Goal: Task Accomplishment & Management: Manage account settings

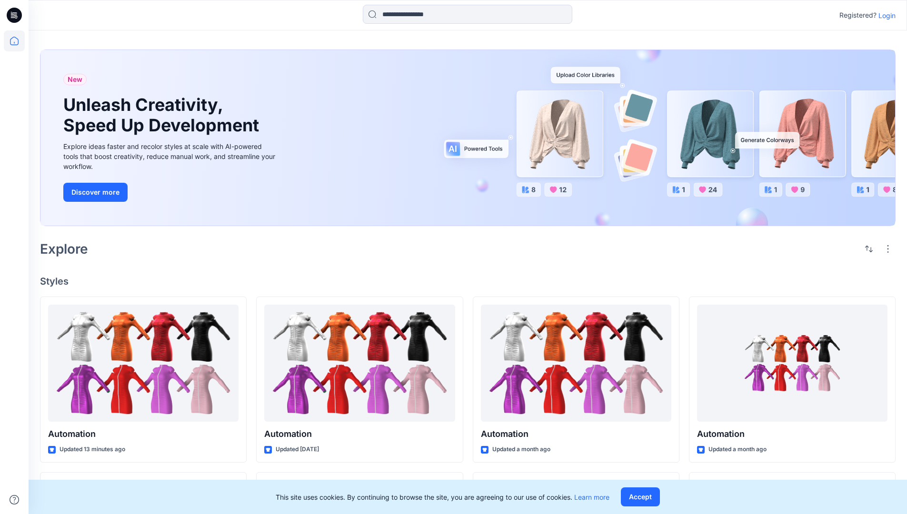
click at [884, 15] on p "Login" at bounding box center [886, 15] width 17 height 10
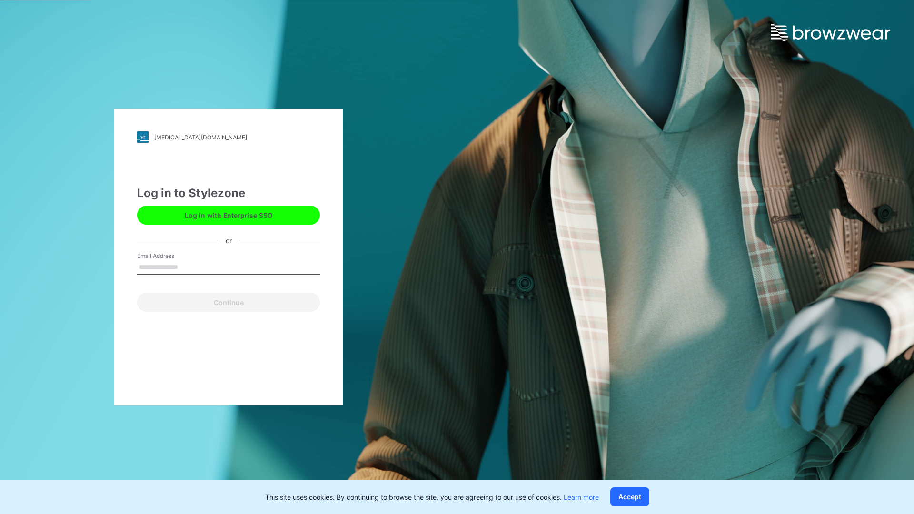
click at [188, 267] on input "Email Address" at bounding box center [228, 267] width 183 height 14
type input "**********"
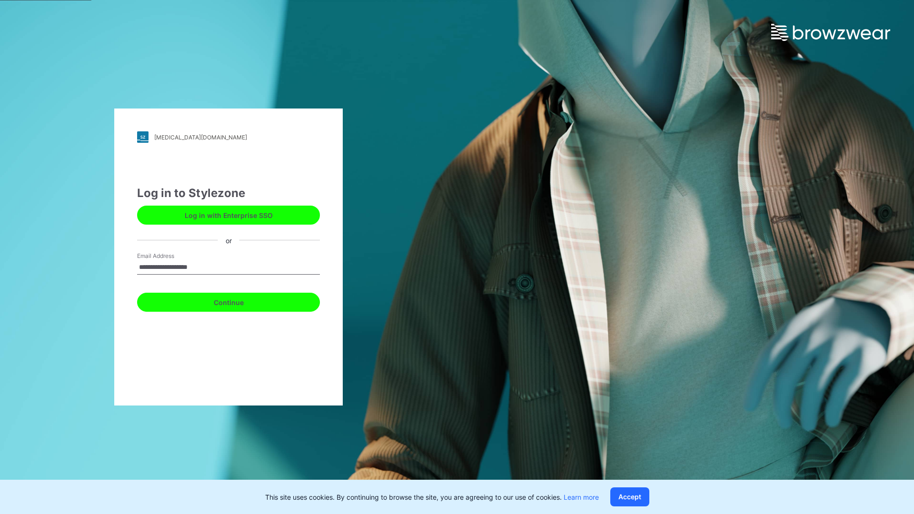
click at [239, 301] on button "Continue" at bounding box center [228, 302] width 183 height 19
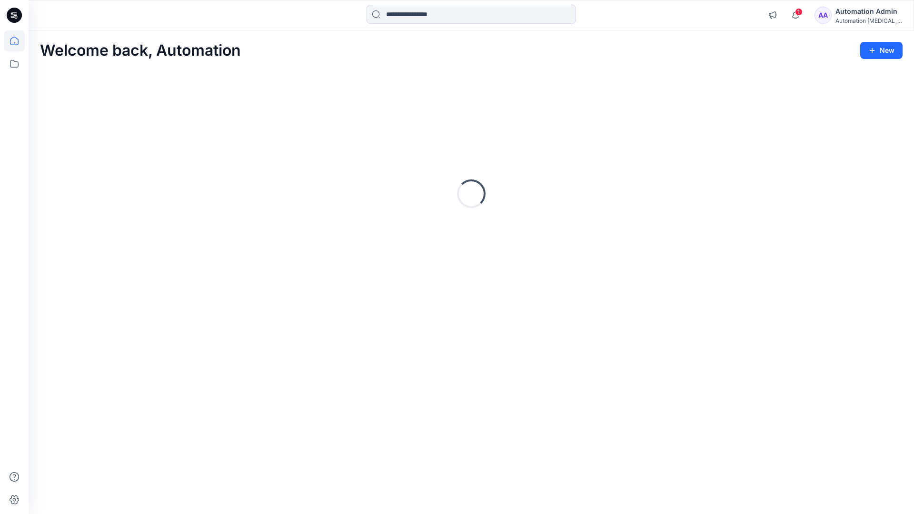
click at [18, 41] on icon at bounding box center [14, 41] width 9 height 9
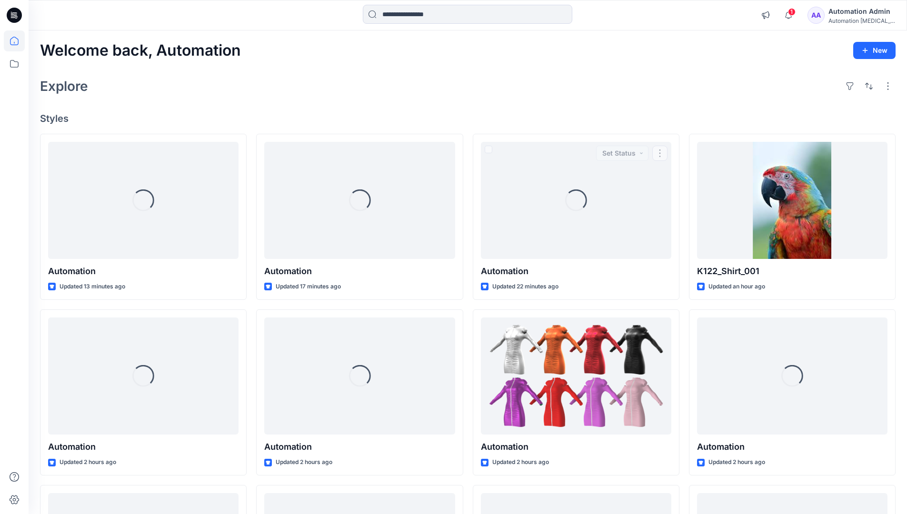
click at [856, 12] on div "Automation Admin" at bounding box center [861, 11] width 67 height 11
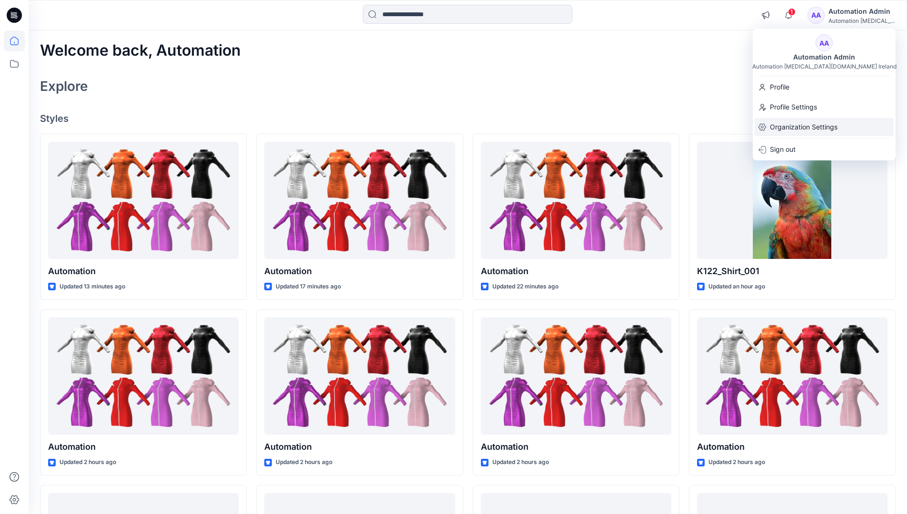
click at [780, 129] on p "Organization Settings" at bounding box center [804, 127] width 68 height 18
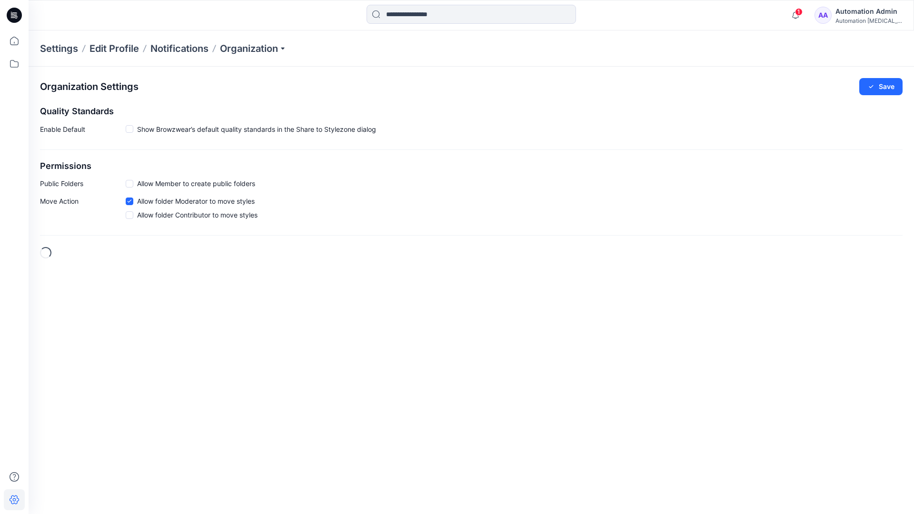
click at [52, 166] on h2 "Permissions" at bounding box center [471, 166] width 863 height 10
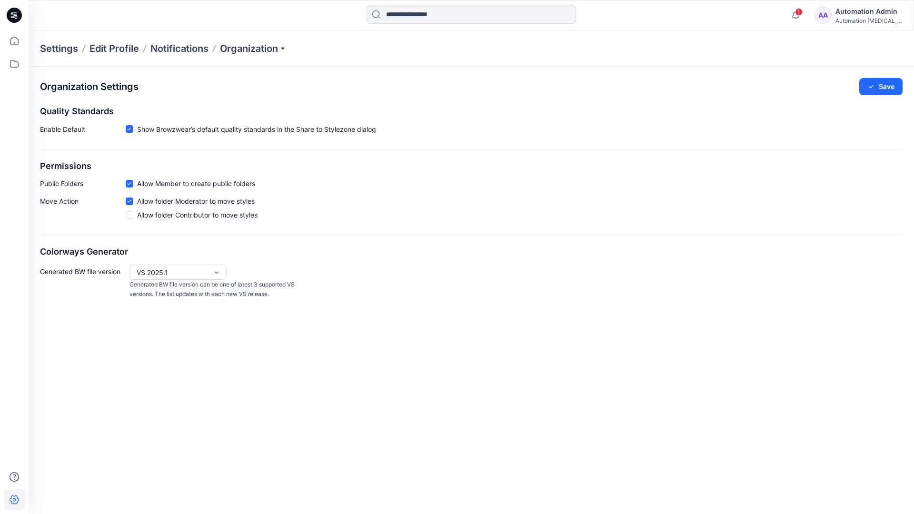
drag, startPoint x: 52, startPoint y: 166, endPoint x: 89, endPoint y: 181, distance: 40.1
click at [89, 181] on p "Public Folders" at bounding box center [83, 184] width 86 height 10
click at [54, 186] on p "Public Folders" at bounding box center [83, 184] width 86 height 10
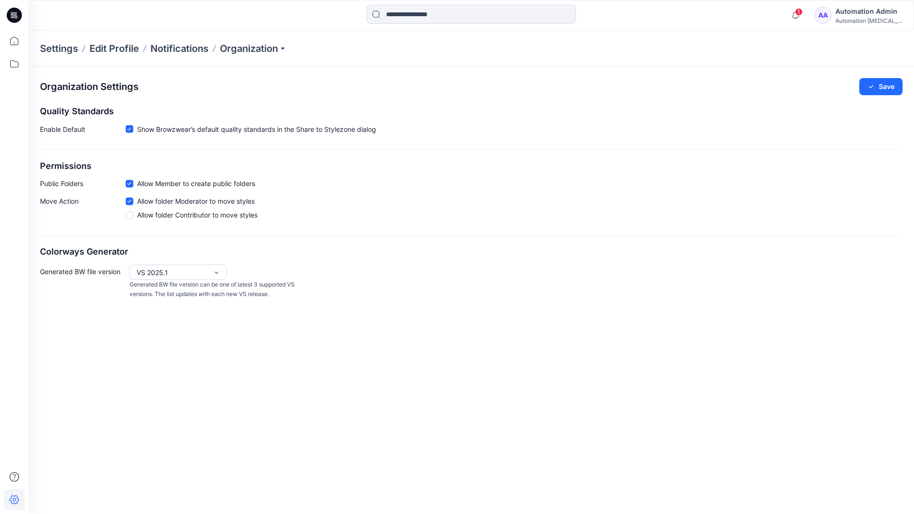
click at [59, 202] on p "Move Action" at bounding box center [83, 210] width 86 height 28
click at [73, 238] on div "Organization Settings Save Quality Standards Enable Default Show Browzwear’s de…" at bounding box center [471, 189] width 885 height 244
click at [876, 11] on div "Automation Admin" at bounding box center [868, 11] width 67 height 11
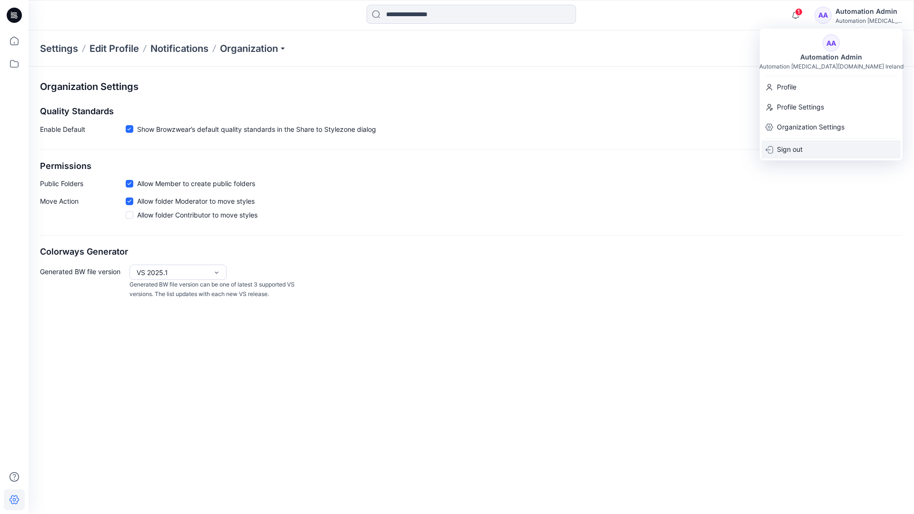
click at [785, 147] on p "Sign out" at bounding box center [790, 149] width 26 height 18
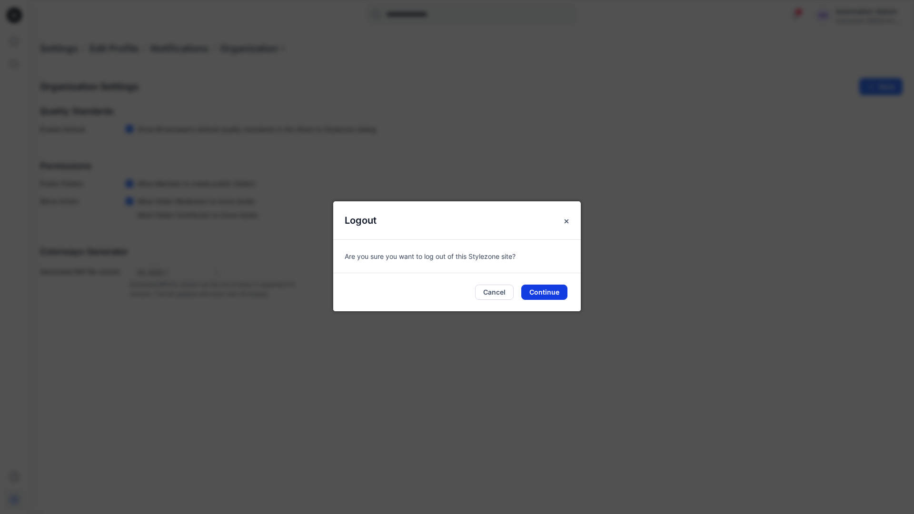
click at [545, 293] on button "Continue" at bounding box center [544, 292] width 46 height 15
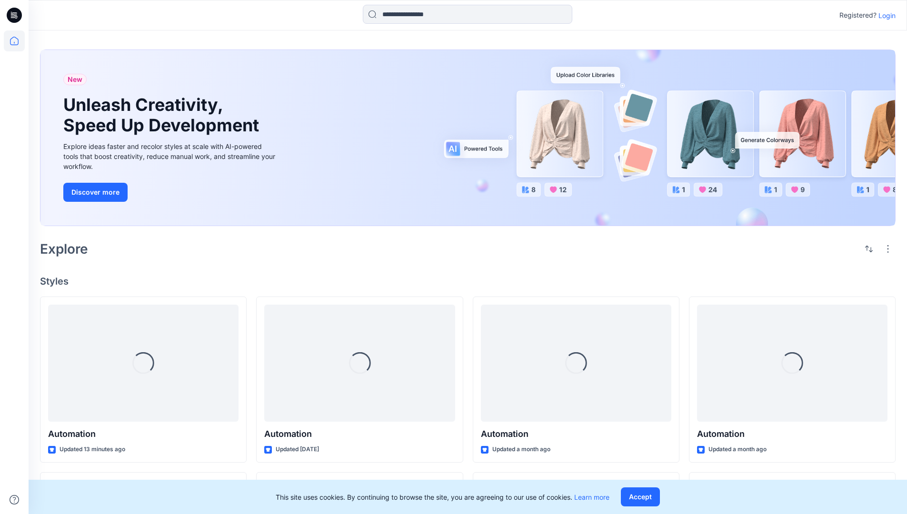
click at [884, 15] on p "Login" at bounding box center [886, 15] width 17 height 10
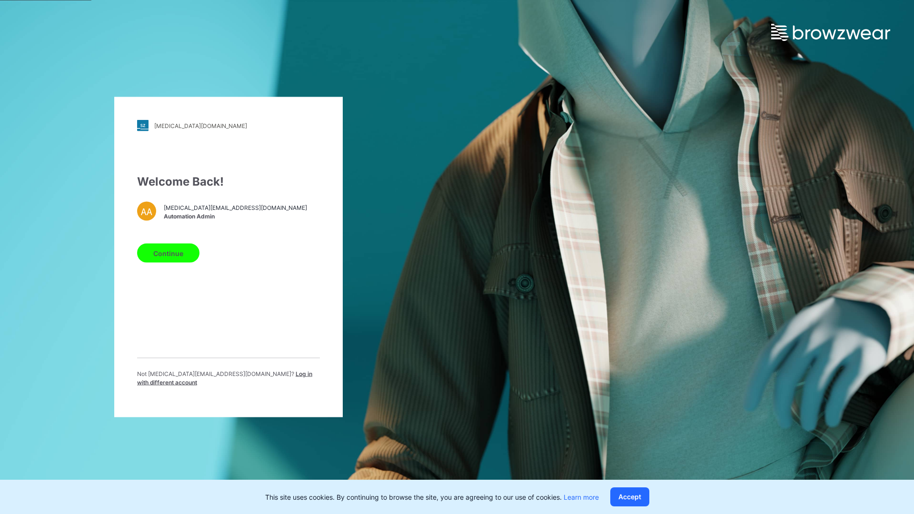
click at [235, 376] on span "Log in with different account" at bounding box center [224, 378] width 175 height 16
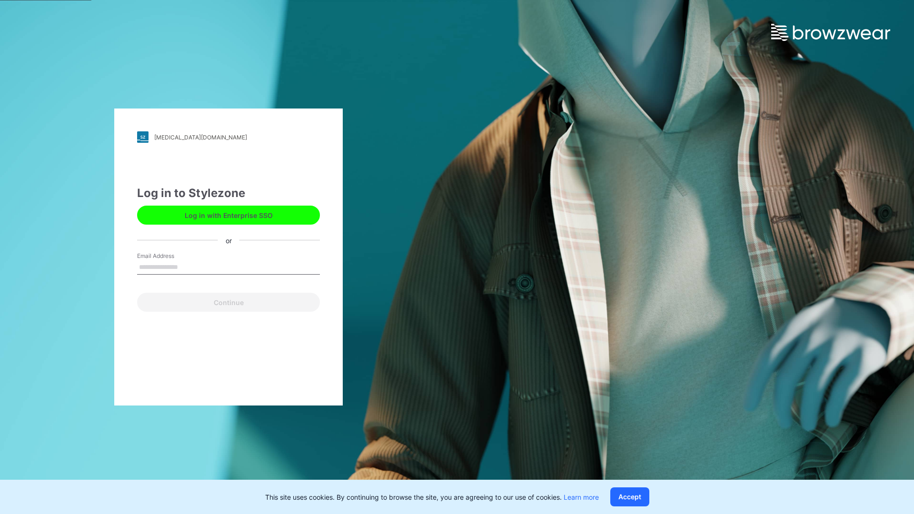
click at [188, 267] on input "Email Address" at bounding box center [228, 267] width 183 height 14
type input "**********"
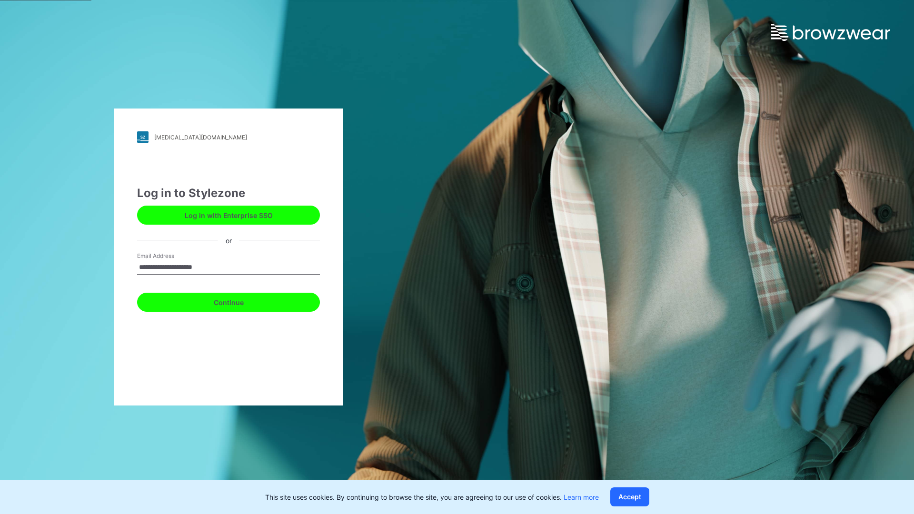
click at [239, 301] on button "Continue" at bounding box center [228, 302] width 183 height 19
